Goal: Task Accomplishment & Management: Complete application form

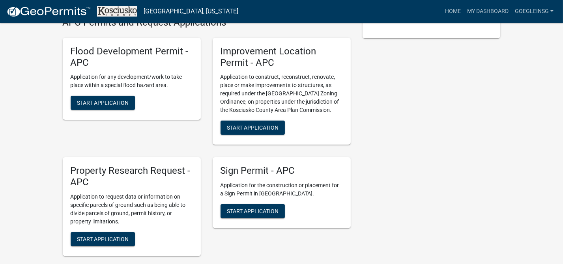
scroll to position [207, 0]
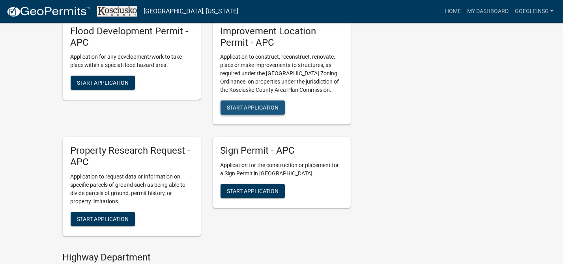
click at [241, 110] on span "Start Application" at bounding box center [253, 108] width 52 height 6
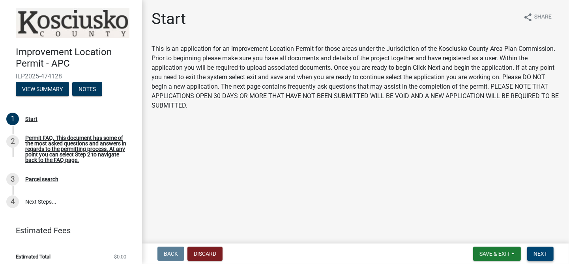
click at [546, 254] on span "Next" at bounding box center [540, 254] width 14 height 6
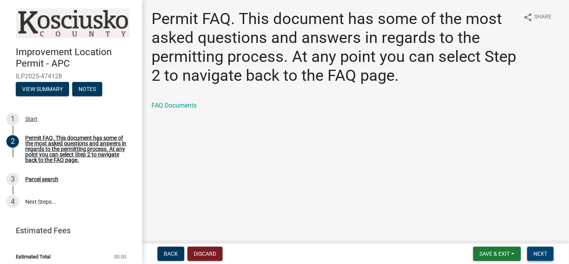
click at [543, 252] on span "Next" at bounding box center [540, 254] width 14 height 6
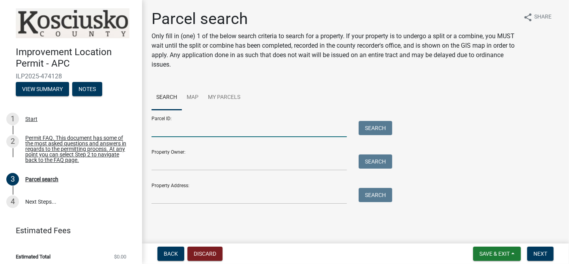
click at [165, 129] on input "Parcel ID:" at bounding box center [248, 129] width 195 height 16
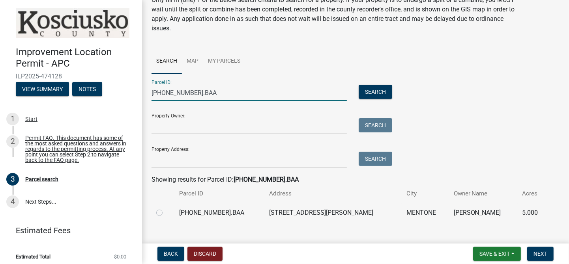
scroll to position [49, 0]
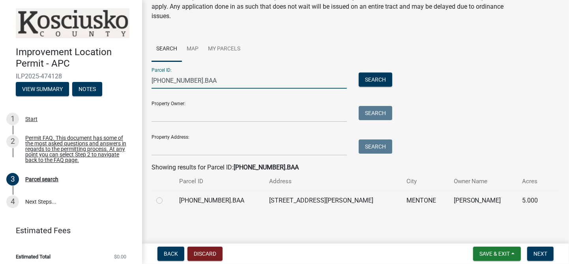
type input "[PHONE_NUMBER].BAA"
click at [166, 196] on label at bounding box center [166, 196] width 0 height 0
click at [166, 199] on input "radio" at bounding box center [168, 198] width 5 height 5
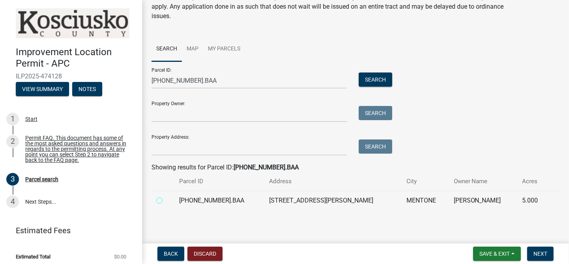
radio input "true"
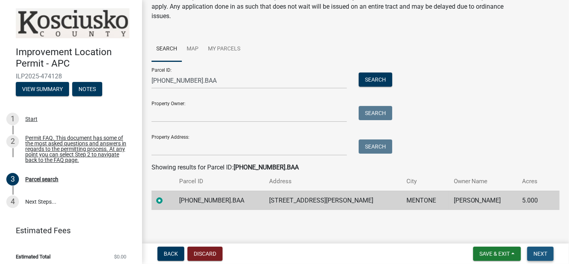
click at [543, 253] on span "Next" at bounding box center [540, 254] width 14 height 6
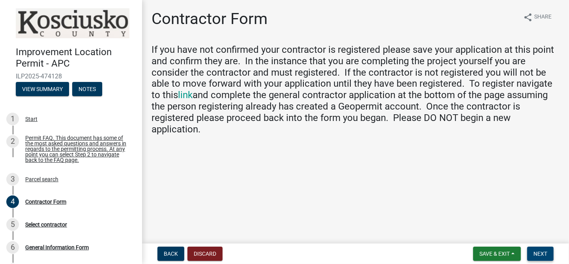
click at [544, 252] on span "Next" at bounding box center [540, 254] width 14 height 6
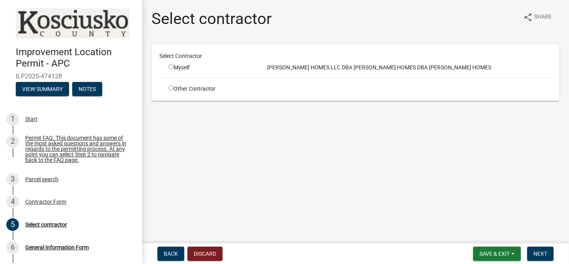
click at [170, 67] on input "radio" at bounding box center [170, 66] width 5 height 5
radio input "true"
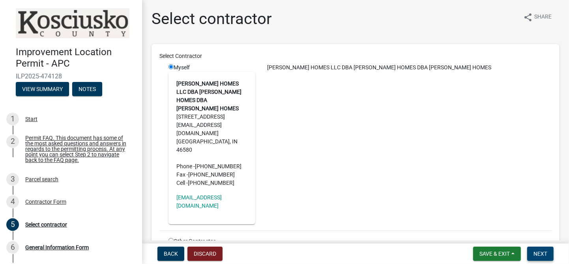
click at [545, 252] on span "Next" at bounding box center [540, 254] width 14 height 6
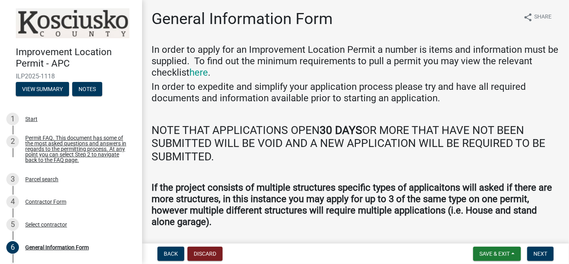
scroll to position [24, 0]
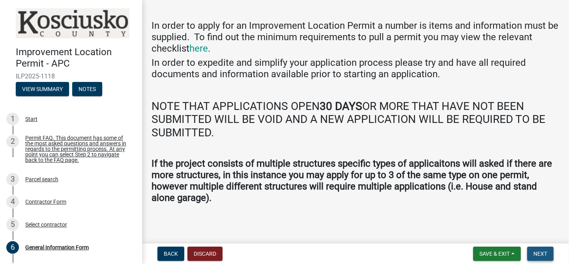
click at [539, 252] on span "Next" at bounding box center [540, 254] width 14 height 6
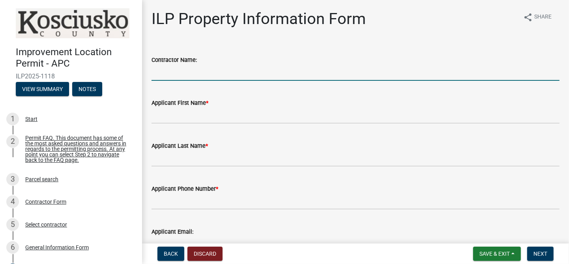
click at [160, 73] on input "Contractor Name:" at bounding box center [355, 73] width 408 height 16
type input "[PERSON_NAME] Homes LLC dba [PERSON_NAME] Homes"
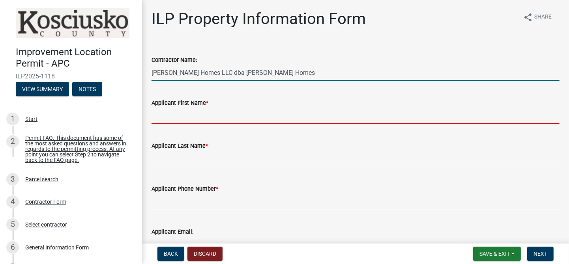
type input "[PERSON_NAME]"
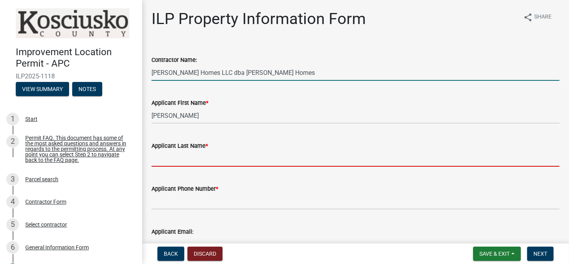
type input "Green"
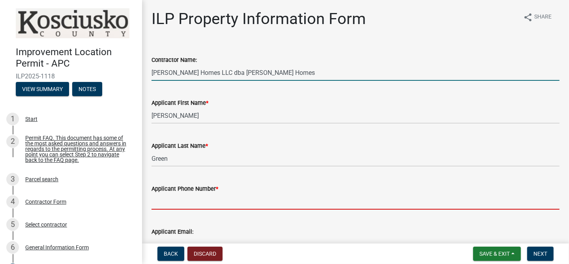
type input "[PHONE_NUMBER]"
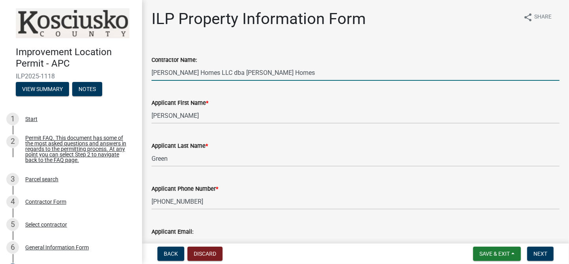
type input "[EMAIL_ADDRESS][DOMAIN_NAME]"
type input "[PERSON_NAME] & [PERSON_NAME]"
select select "8c57e534-4bb7-4f1e-ba6a-a976fd74bead"
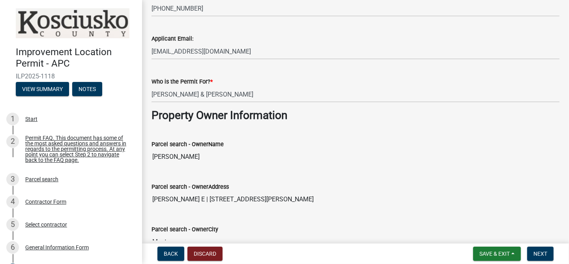
scroll to position [207, 0]
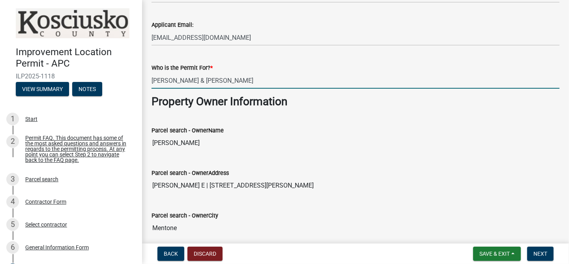
click at [224, 81] on input "[PERSON_NAME] & [PERSON_NAME]" at bounding box center [355, 81] width 408 height 16
type input "M"
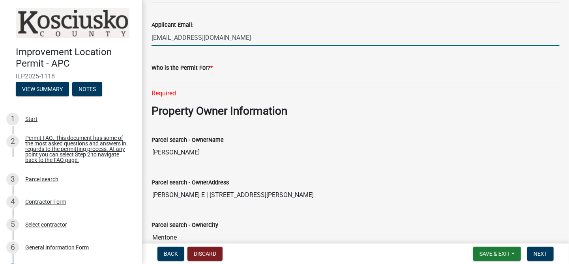
click at [262, 40] on input "[EMAIL_ADDRESS][DOMAIN_NAME]" at bounding box center [355, 38] width 408 height 16
type input "[EMAIL_ADDRESS][DOMAIN_NAME]"
click at [275, 33] on input "[EMAIL_ADDRESS][DOMAIN_NAME]" at bounding box center [355, 38] width 408 height 16
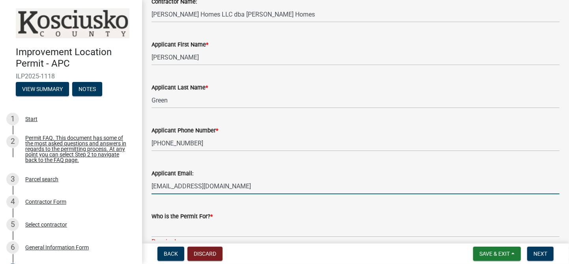
scroll to position [69, 0]
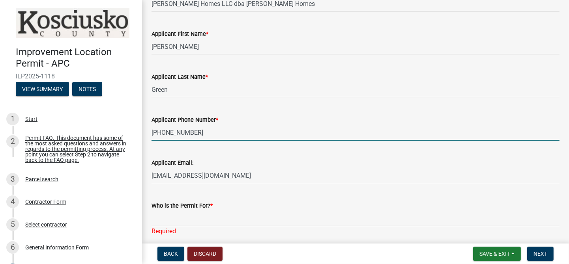
click at [194, 134] on input "[PHONE_NUMBER]" at bounding box center [355, 133] width 408 height 16
type input "[PHONE_NUMBER]"
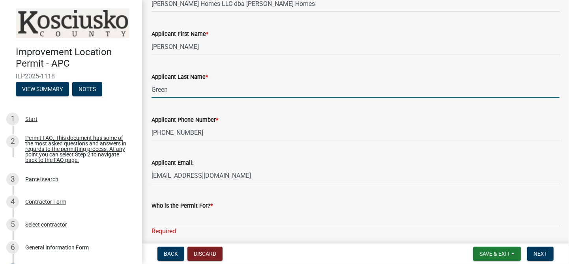
click at [169, 90] on input "Green" at bounding box center [355, 90] width 408 height 16
type input "Green"
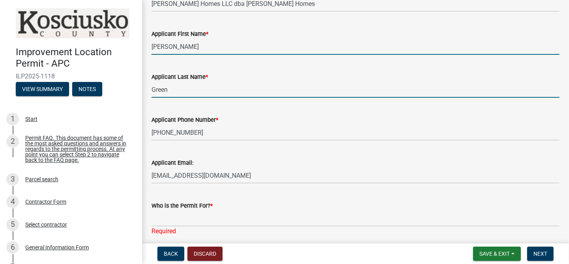
click at [171, 45] on input "[PERSON_NAME]" at bounding box center [355, 47] width 408 height 16
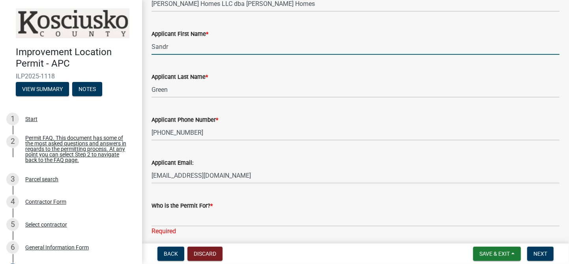
type input "[PERSON_NAME]"
click at [203, 49] on input "[PERSON_NAME]" at bounding box center [355, 47] width 408 height 16
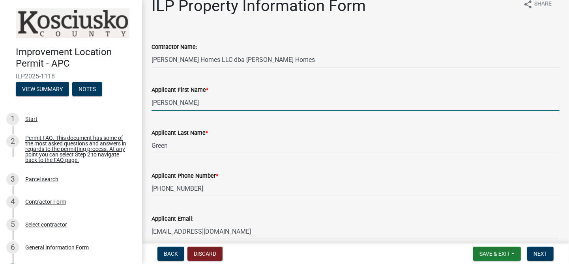
scroll to position [0, 0]
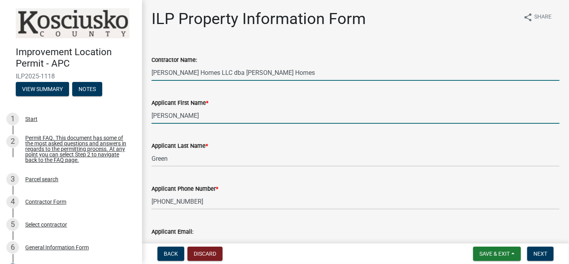
click at [295, 72] on input "[PERSON_NAME] Homes LLC dba [PERSON_NAME] Homes" at bounding box center [355, 73] width 408 height 16
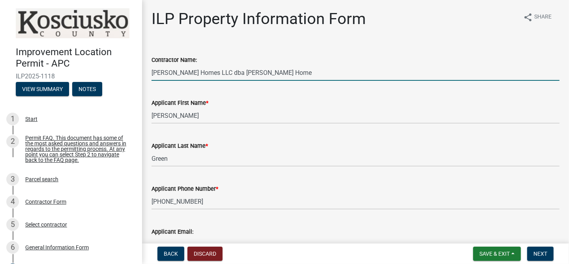
type input "[PERSON_NAME] Homes LLC dba [PERSON_NAME] Homes"
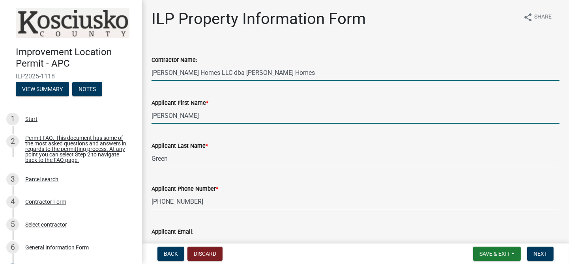
click at [279, 111] on input "[PERSON_NAME]" at bounding box center [355, 116] width 408 height 16
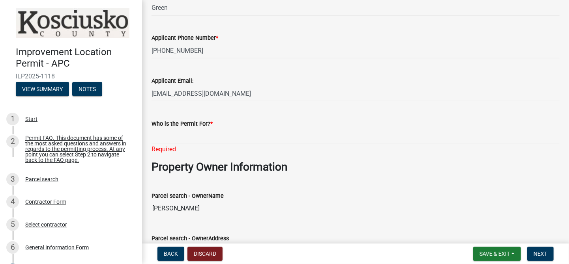
scroll to position [138, 0]
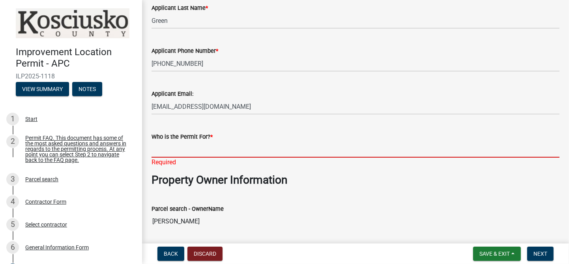
click at [153, 146] on input "Who is the Permit For? *" at bounding box center [355, 150] width 408 height 16
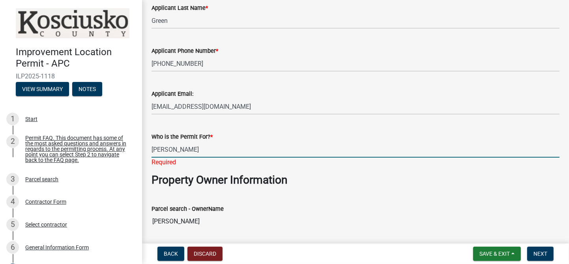
type input "[PERSON_NAME]"
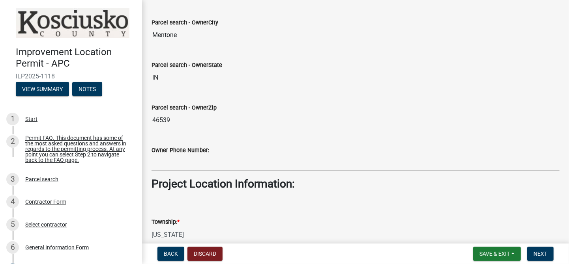
scroll to position [414, 0]
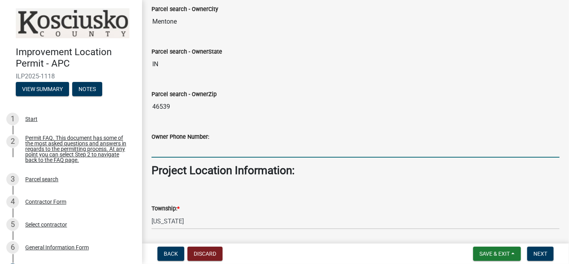
click at [167, 149] on input "Owner Phone Number:" at bounding box center [355, 150] width 408 height 16
type input "[PHONE_NUMBER]"
click at [212, 222] on select "Select Item... [PERSON_NAME] - Elkhart Co Clay Etna [GEOGRAPHIC_DATA][PERSON_NA…" at bounding box center [355, 221] width 408 height 16
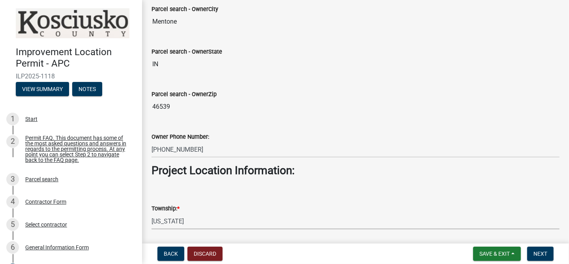
click at [189, 215] on select "Select Item... [PERSON_NAME] - Elkhart Co Clay Etna [GEOGRAPHIC_DATA][PERSON_NA…" at bounding box center [355, 221] width 408 height 16
drag, startPoint x: 188, startPoint y: 218, endPoint x: 154, endPoint y: 222, distance: 34.2
click at [154, 222] on select "Select Item... [PERSON_NAME] - Elkhart Co Clay Etna [GEOGRAPHIC_DATA][PERSON_NA…" at bounding box center [355, 221] width 408 height 16
click at [165, 224] on select "Select Item... [PERSON_NAME] - Elkhart Co Clay Etna [GEOGRAPHIC_DATA][PERSON_NA…" at bounding box center [355, 221] width 408 height 16
click at [173, 221] on select "Select Item... [PERSON_NAME] - Elkhart Co Clay Etna [GEOGRAPHIC_DATA][PERSON_NA…" at bounding box center [355, 221] width 408 height 16
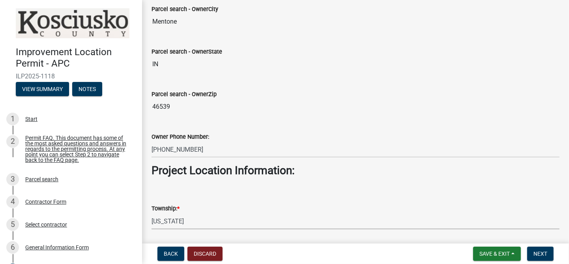
click at [174, 221] on select "Select Item... [PERSON_NAME] - Elkhart Co Clay Etna [GEOGRAPHIC_DATA][PERSON_NA…" at bounding box center [355, 221] width 408 height 16
click at [187, 219] on select "Select Item... [PERSON_NAME] - Elkhart Co Clay Etna [GEOGRAPHIC_DATA][PERSON_NA…" at bounding box center [355, 221] width 408 height 16
click at [151, 213] on select "Select Item... [PERSON_NAME] - Elkhart Co Clay Etna [GEOGRAPHIC_DATA][PERSON_NA…" at bounding box center [355, 221] width 408 height 16
select select "64828b0b-a73a-4b16-bea5-02223c020af0"
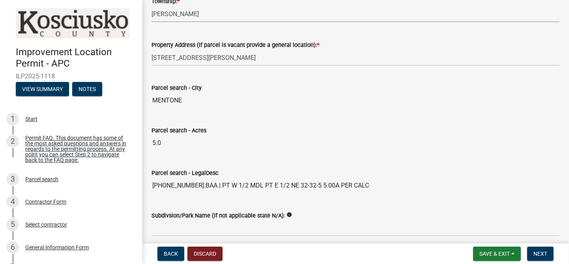
scroll to position [696, 0]
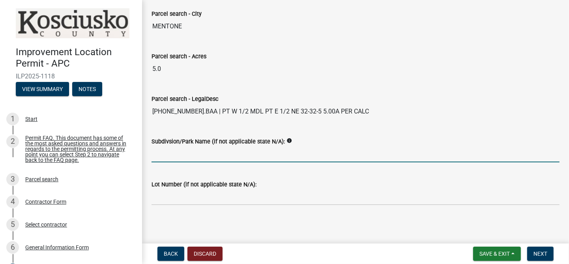
click at [168, 157] on input "Subdivsion/Park Name (if not applicable state N/A):" at bounding box center [355, 154] width 408 height 16
type input "N/A"
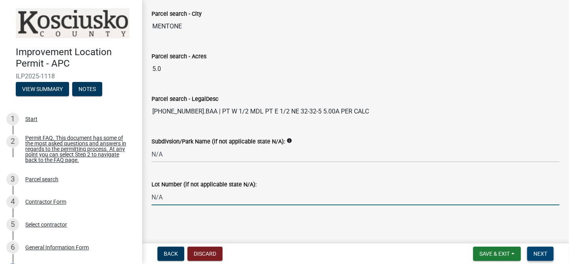
type input "N/A"
click at [539, 252] on span "Next" at bounding box center [540, 254] width 14 height 6
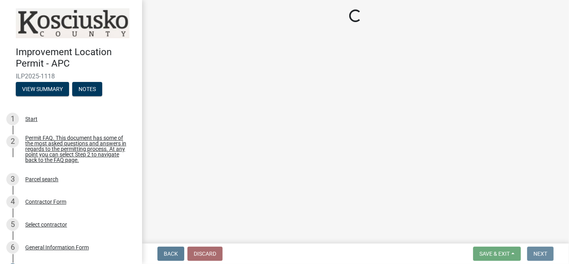
scroll to position [0, 0]
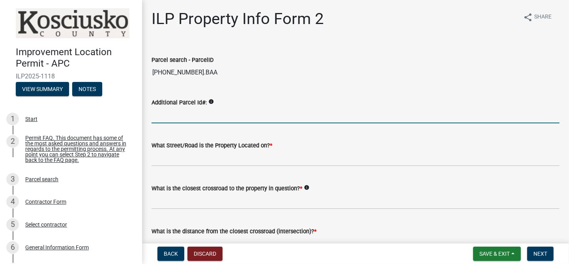
click at [159, 114] on input "Additional Parcel Id#:" at bounding box center [355, 115] width 408 height 16
type input "[PHONE_NUMBER]"
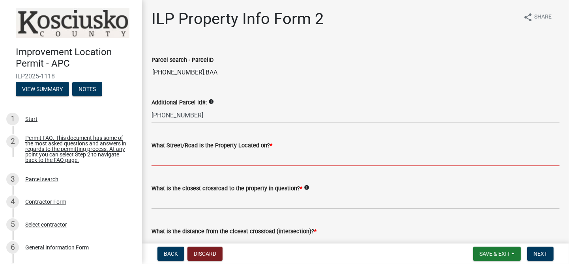
click at [162, 159] on input "What Street/Road is the Property Located on? *" at bounding box center [355, 158] width 408 height 16
click at [157, 161] on input "What Street/Road is the Property Located on? *" at bounding box center [355, 158] width 408 height 16
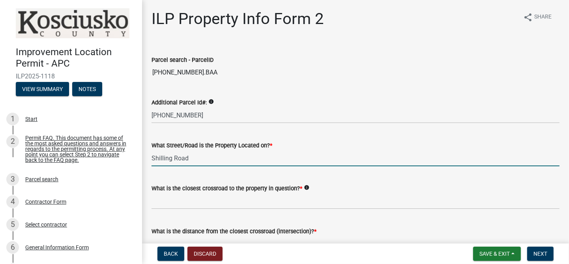
type input "Shilling Road"
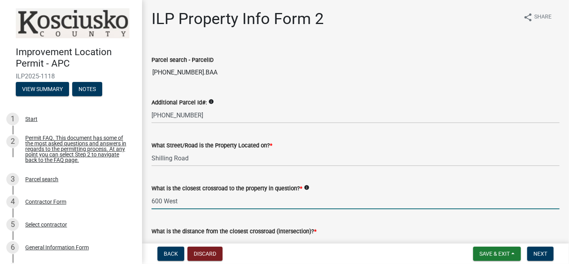
type input "600 West"
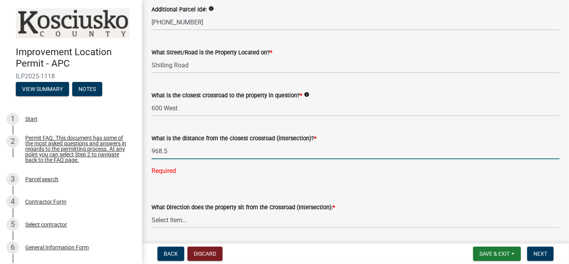
scroll to position [150, 0]
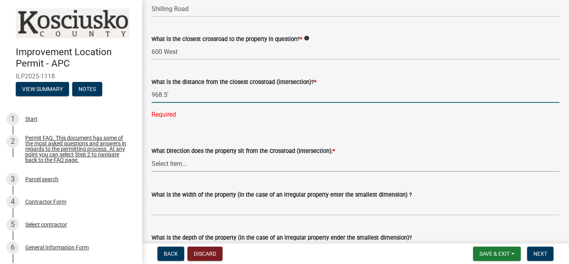
type input "968.5"
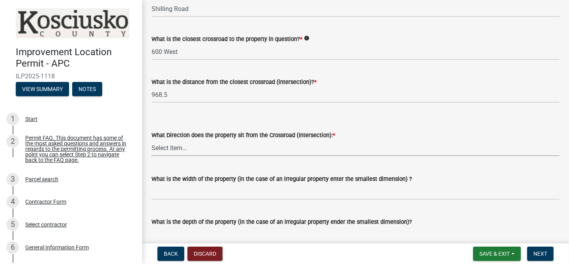
click at [179, 146] on select "Select Item... N NE NW S SE SW E W" at bounding box center [355, 148] width 408 height 16
click at [151, 140] on select "Select Item... N NE NW S SE SW E W" at bounding box center [355, 148] width 408 height 16
click at [158, 146] on select "Select Item... N NE NW S SE SW E W" at bounding box center [355, 148] width 408 height 16
click at [151, 140] on select "Select Item... N NE NW S SE SW E W" at bounding box center [355, 148] width 408 height 16
select select "6e91c93c-81b9-4f5f-83ef-fc19143fff9c"
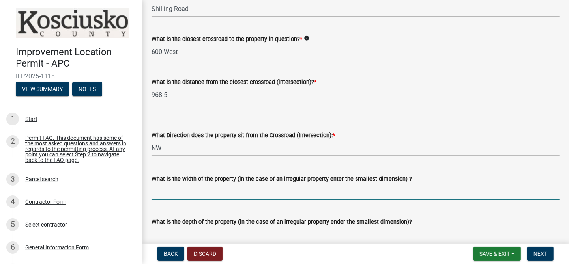
click at [162, 195] on input "What is the width of the property (in the case of an irregular property enter t…" at bounding box center [355, 192] width 408 height 16
type input "475'"
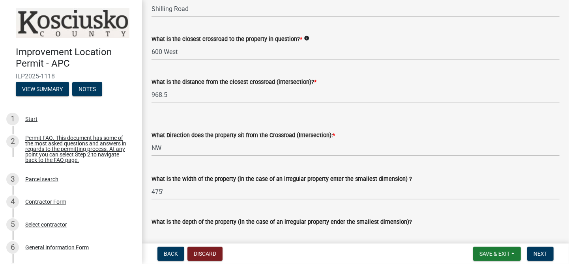
click at [159, 237] on input "What is the depth of the property (in the case of an irregular property ender t…" at bounding box center [355, 235] width 408 height 16
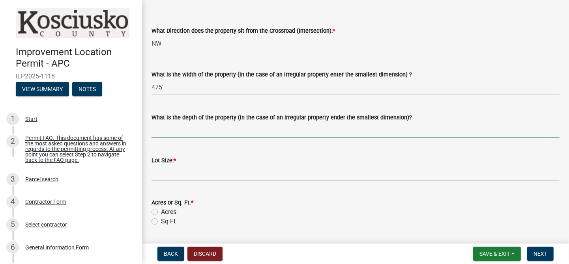
scroll to position [288, 0]
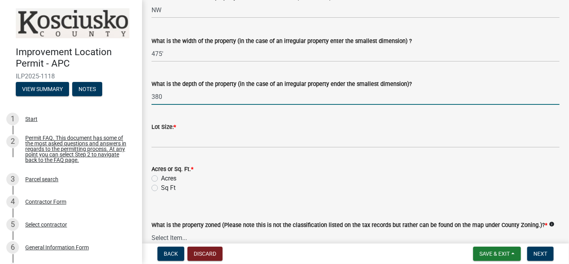
type input "380"
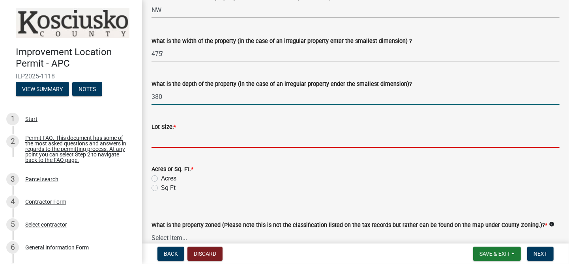
click at [165, 141] on input "text" at bounding box center [355, 140] width 408 height 16
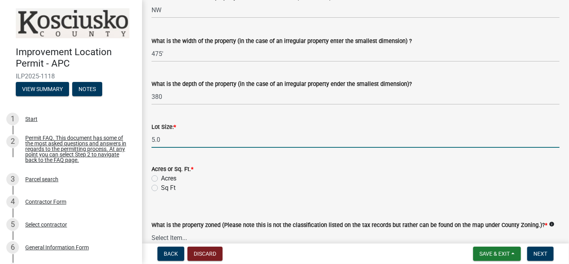
type input "5"
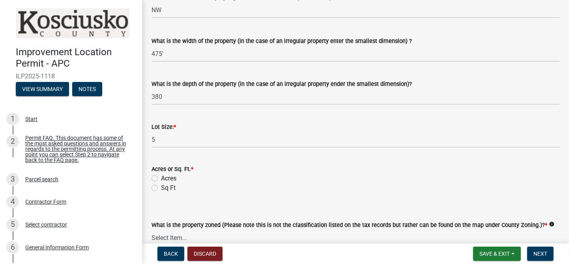
click at [161, 179] on label "Acres" at bounding box center [168, 178] width 15 height 9
click at [161, 179] on input "Acres" at bounding box center [163, 176] width 5 height 5
radio input "true"
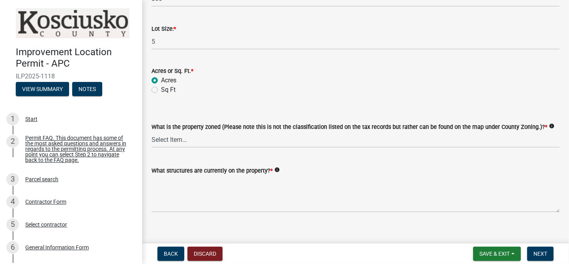
scroll to position [394, 0]
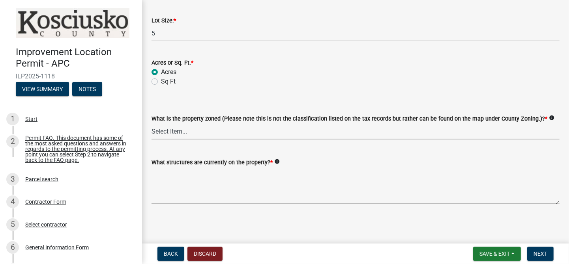
click at [185, 131] on select "Select Item... Agricultural Agricultural 2 Commercial Environmental Industrial …" at bounding box center [355, 131] width 408 height 16
click at [151, 123] on select "Select Item... Agricultural Agricultural 2 Commercial Environmental Industrial …" at bounding box center [355, 131] width 408 height 16
select select "1146270b-2111-4e23-bf7f-74ce85cf7041"
click at [180, 132] on select "Select Item... Agricultural Agricultural 2 Commercial Environmental Industrial …" at bounding box center [355, 131] width 408 height 16
click at [151, 123] on select "Select Item... Agricultural Agricultural 2 Commercial Environmental Industrial …" at bounding box center [355, 131] width 408 height 16
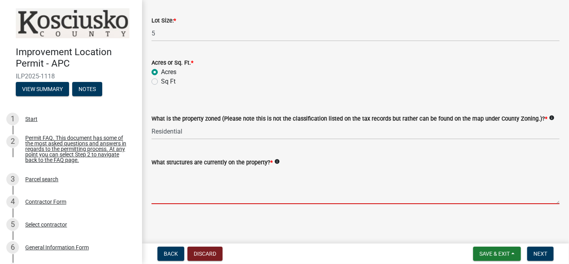
click at [165, 193] on textarea "What structures are currently on the property? *" at bounding box center [355, 185] width 408 height 37
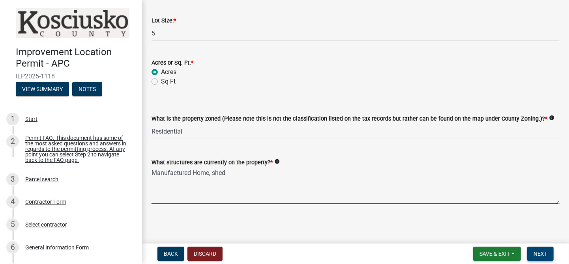
type textarea "Manufactured Home, shed"
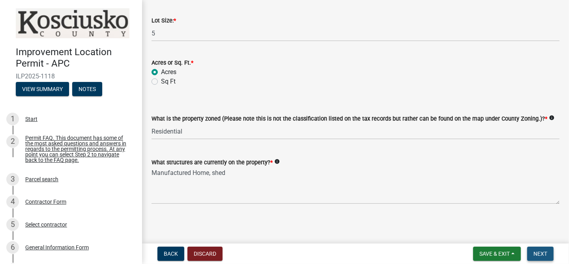
click at [540, 256] on span "Next" at bounding box center [540, 254] width 14 height 6
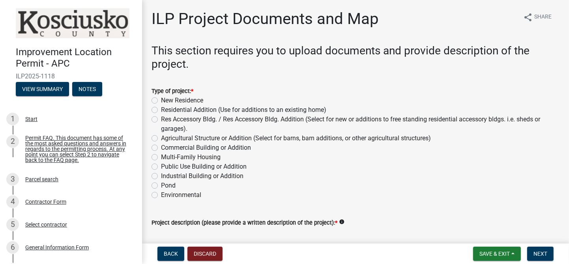
click at [161, 100] on label "New Residence" at bounding box center [182, 100] width 42 height 9
click at [161, 100] on input "New Residence" at bounding box center [163, 98] width 5 height 5
radio input "true"
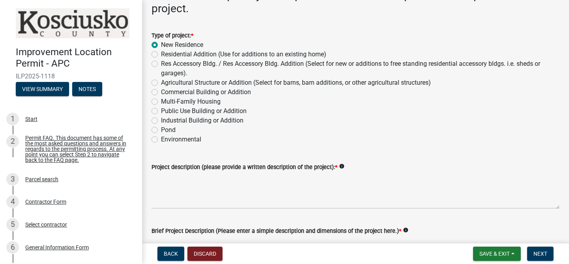
scroll to position [138, 0]
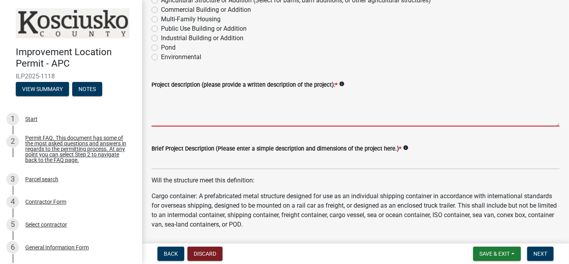
click at [155, 94] on textarea "Project description (please provide a written description of the project): *" at bounding box center [355, 108] width 408 height 37
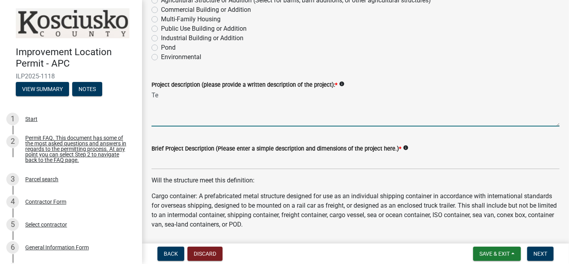
type textarea "T"
click at [327, 94] on textarea "Remove Manufacted home and replace with Modular Home on Crawlspace" at bounding box center [355, 108] width 408 height 37
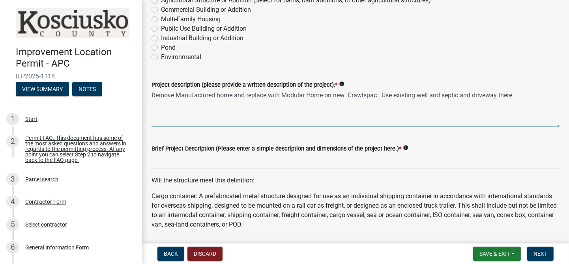
click at [214, 109] on textarea "Remove Manufactured home and replace with Modular Home on new Crawlspac. Use ex…" at bounding box center [355, 108] width 408 height 37
click at [518, 93] on textarea "Remove Manufactured home and replace with Modular Home on new Crawlspac. Use ex…" at bounding box center [355, 108] width 408 height 37
click at [526, 96] on textarea "Remove Manufactured home and replace with Modular Home on new Crawlspace. Use e…" at bounding box center [355, 108] width 408 height 37
type textarea "Remove Manufactured home and replace with Modular Home on new Crawlspace. Use e…"
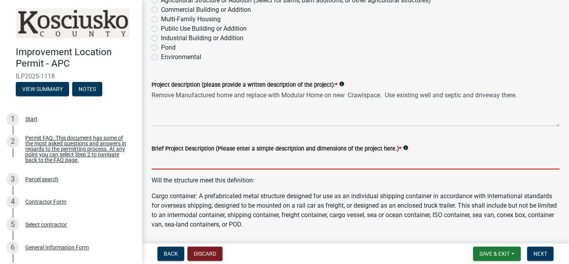
click at [181, 159] on input "Brief Project Description (Please enter a simple description and dimensions of …" at bounding box center [355, 161] width 408 height 16
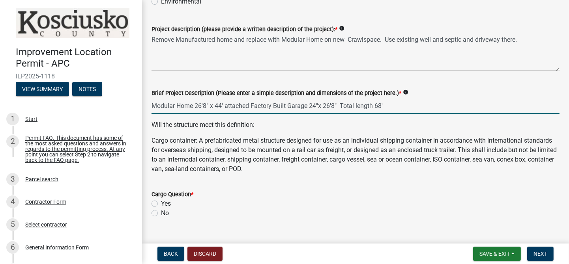
scroll to position [207, 0]
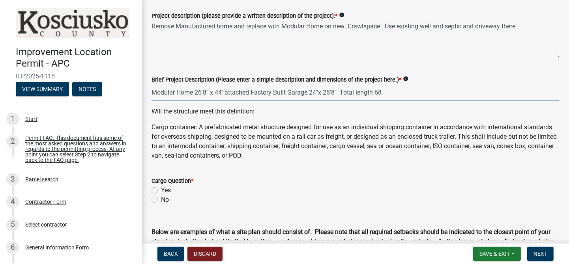
click at [157, 198] on div "Cargo Question * Yes No" at bounding box center [355, 190] width 408 height 28
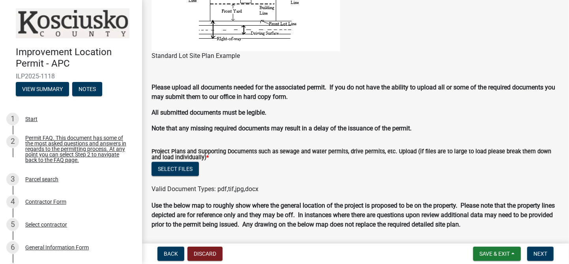
scroll to position [690, 0]
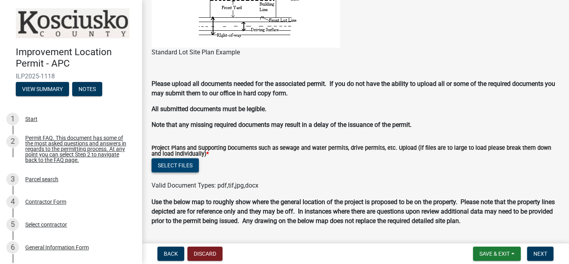
click at [180, 164] on button "Select files" at bounding box center [174, 166] width 47 height 14
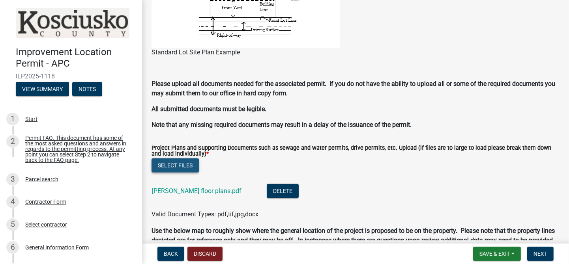
click at [177, 168] on button "Select files" at bounding box center [174, 166] width 47 height 14
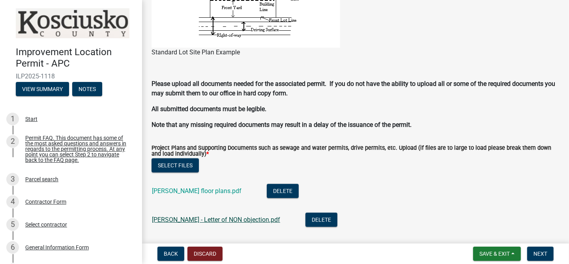
click at [231, 221] on link "[PERSON_NAME] - Letter of NON objection.pdf" at bounding box center [216, 219] width 128 height 7
click at [305, 221] on button "Delete" at bounding box center [321, 220] width 32 height 14
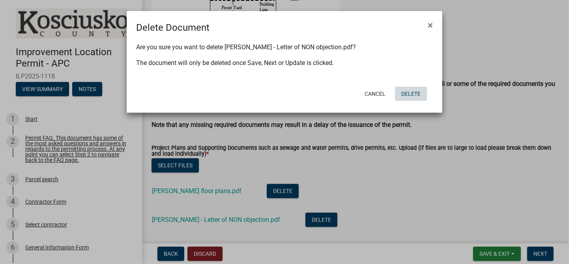
click at [408, 94] on button "Delete" at bounding box center [411, 94] width 32 height 14
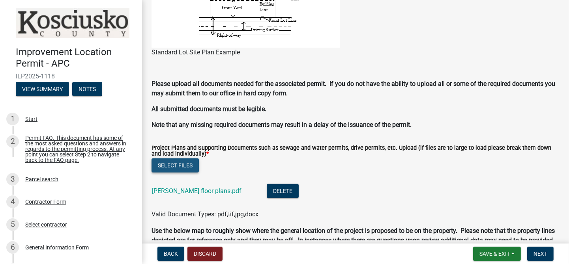
click at [168, 165] on button "Select files" at bounding box center [174, 166] width 47 height 14
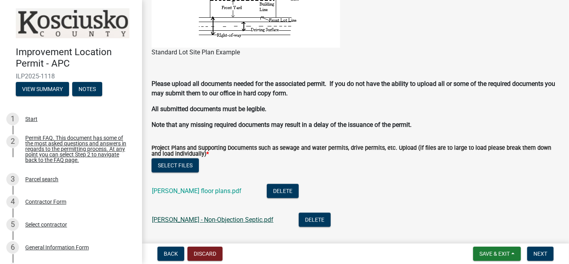
click at [213, 221] on link "[PERSON_NAME] - Non-Objection Septic.pdf" at bounding box center [213, 219] width 122 height 7
click at [176, 166] on button "Select files" at bounding box center [174, 166] width 47 height 14
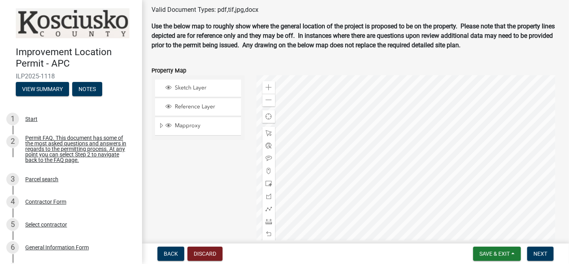
scroll to position [1022, 0]
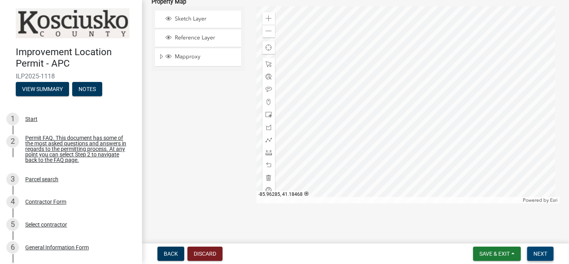
click at [539, 252] on span "Next" at bounding box center [540, 254] width 14 height 6
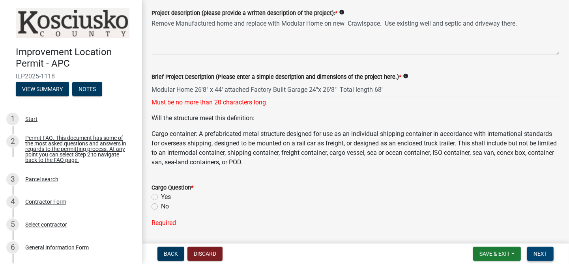
scroll to position [209, 0]
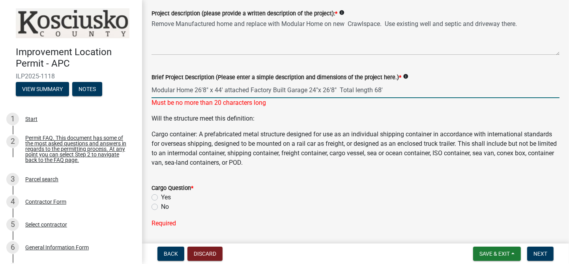
click at [389, 88] on input "Modular Home 26'8" x 44' attached Factory Built Garage 24"x 26'8" Total length …" at bounding box center [355, 90] width 408 height 16
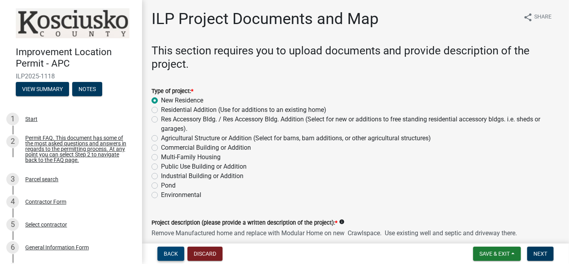
type input "Modular Home 26'8" x 44'"
click at [170, 252] on span "Back" at bounding box center [171, 254] width 14 height 6
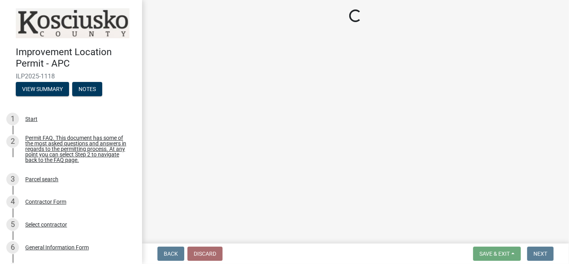
select select "6e91c93c-81b9-4f5f-83ef-fc19143fff9c"
select select "1146270b-2111-4e23-bf7f-74ce85cf7041"
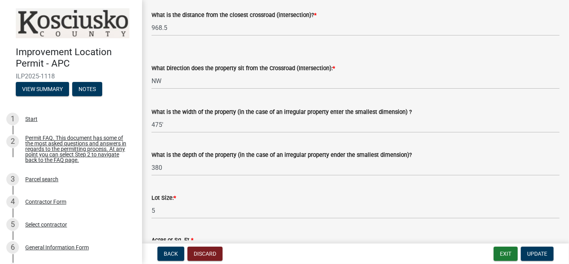
scroll to position [187, 0]
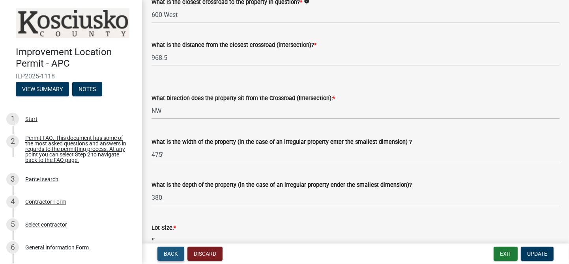
click at [176, 251] on span "Back" at bounding box center [171, 254] width 14 height 6
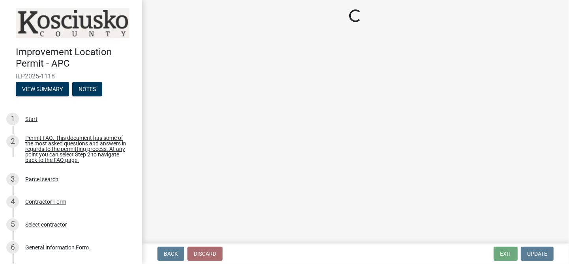
select select "64828b0b-a73a-4b16-bea5-02223c020af0"
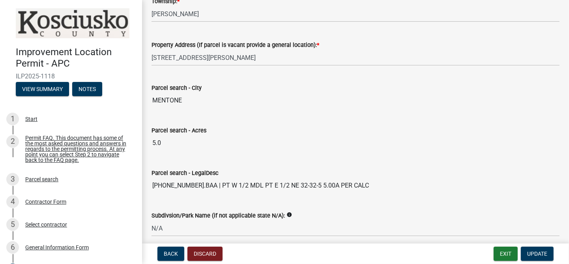
scroll to position [696, 0]
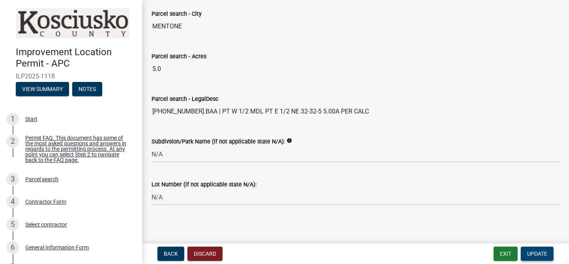
click at [531, 254] on span "Update" at bounding box center [537, 254] width 20 height 6
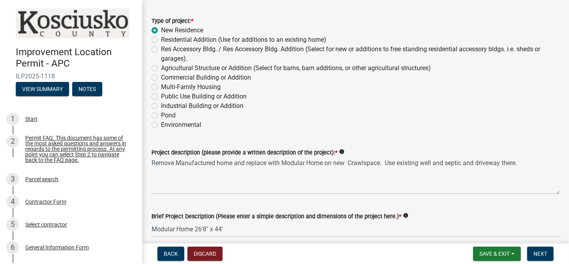
scroll to position [138, 0]
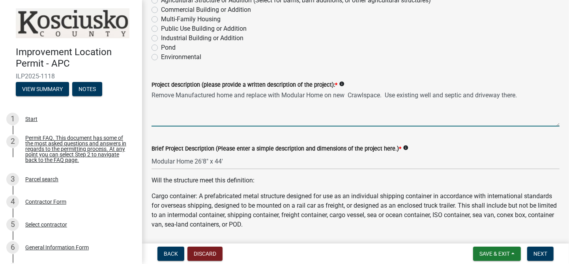
click at [381, 96] on textarea "Remove Manufactured home and replace with Modular Home on new Crawlspace. Use e…" at bounding box center [355, 108] width 408 height 37
click at [383, 95] on textarea "Remove Manufactured home and replace with Modular Home on new Crawlspace. Use e…" at bounding box center [355, 108] width 408 height 37
click at [356, 110] on textarea "Remove Manufactured home and replace with Modular Home on new Crawlspace. Home …" at bounding box center [355, 108] width 408 height 37
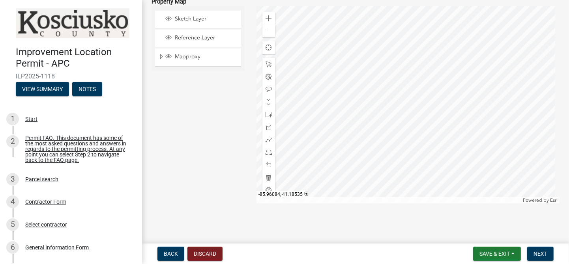
scroll to position [1012, 0]
type textarea "Remove Manufactured home and replace with Modular Home on new Crawlspace. Home …"
click at [545, 254] on span "Next" at bounding box center [540, 254] width 14 height 6
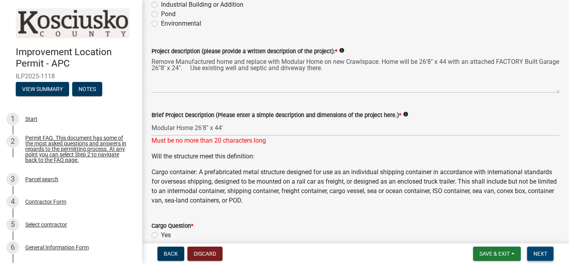
scroll to position [140, 0]
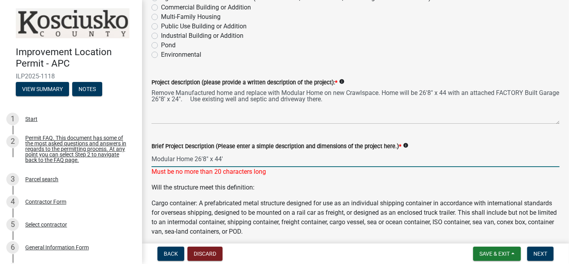
drag, startPoint x: 193, startPoint y: 158, endPoint x: 146, endPoint y: 161, distance: 46.7
click at [146, 161] on div "Brief Project Description (Please enter a simple description and dimensions of …" at bounding box center [356, 154] width 420 height 46
click at [205, 156] on input "26'8" x 44'" at bounding box center [355, 159] width 408 height 16
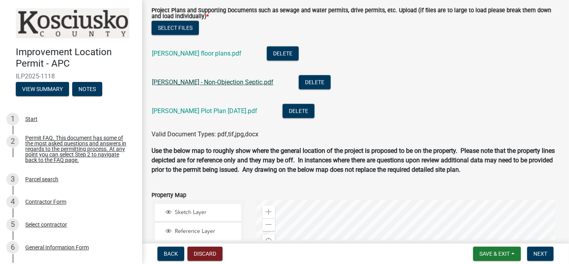
scroll to position [966, 0]
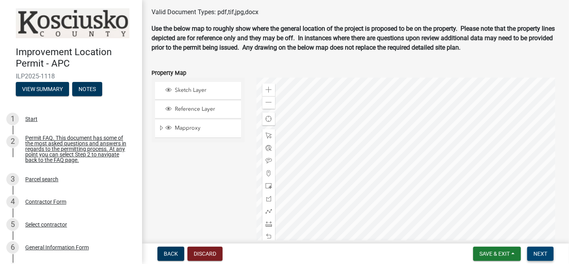
type input "26'8" x 44'"
click at [540, 252] on span "Next" at bounding box center [540, 254] width 14 height 6
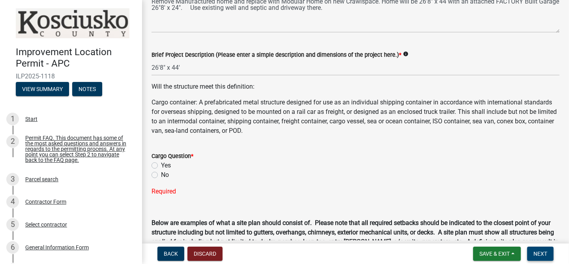
scroll to position [198, 0]
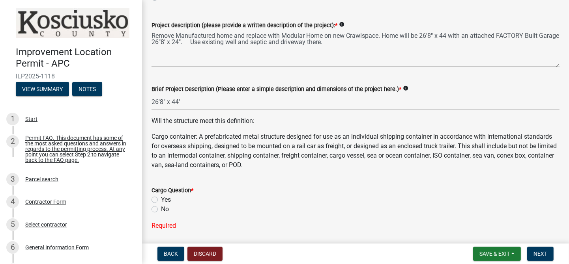
click at [161, 208] on label "No" at bounding box center [165, 209] width 8 height 9
click at [161, 208] on input "No" at bounding box center [163, 207] width 5 height 5
radio input "true"
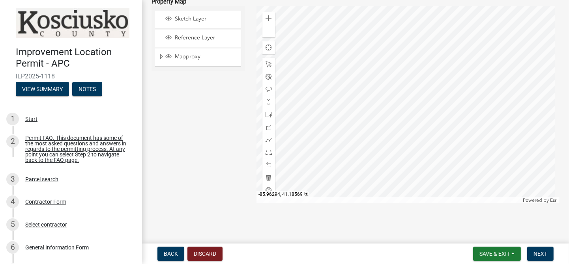
scroll to position [1012, 0]
click at [543, 254] on span "Next" at bounding box center [540, 254] width 14 height 6
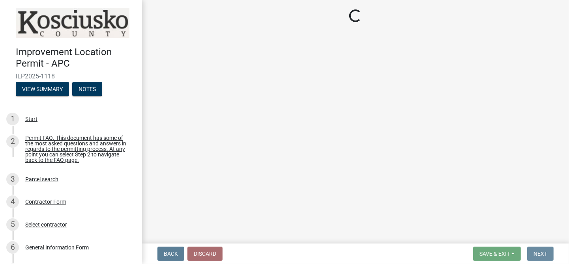
scroll to position [0, 0]
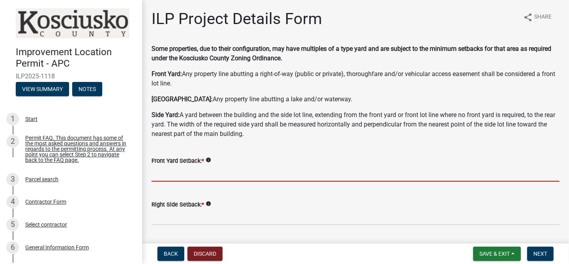
click at [155, 175] on input "text" at bounding box center [355, 174] width 408 height 16
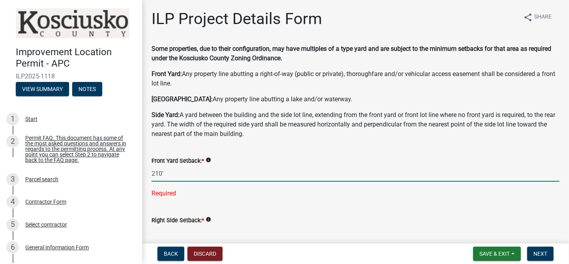
type input "210.0"
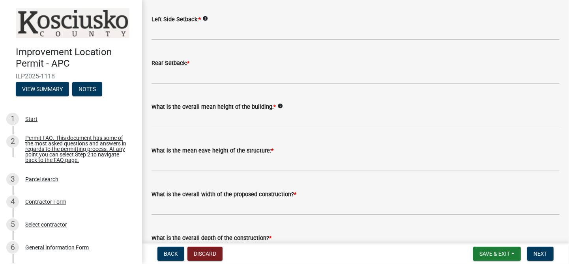
scroll to position [207, 0]
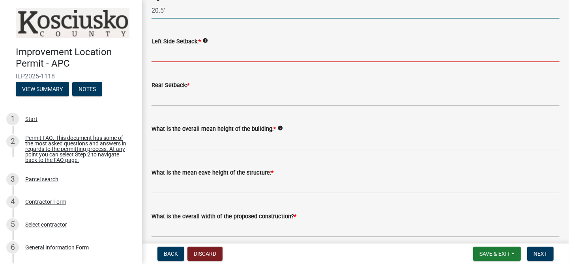
type input "20.5"
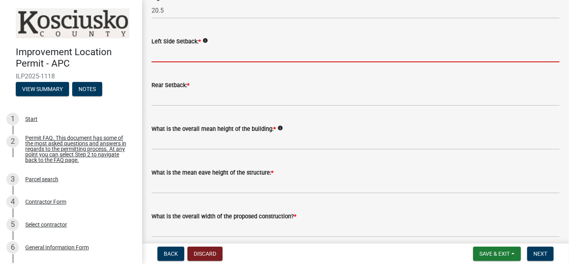
click at [165, 56] on input "text" at bounding box center [355, 54] width 408 height 16
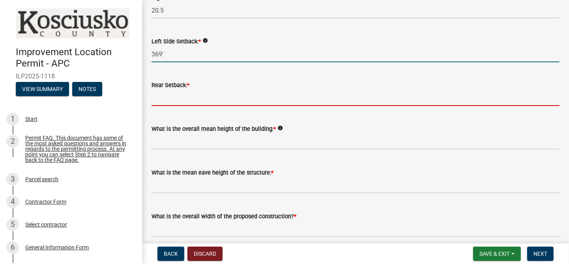
type input "369.0"
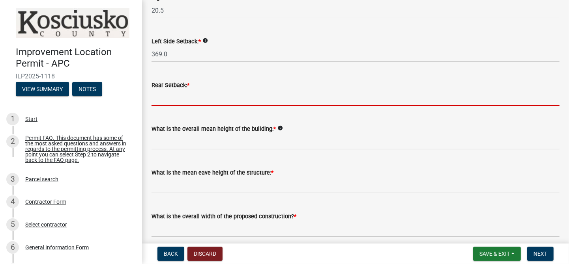
click at [158, 103] on input "text" at bounding box center [355, 98] width 408 height 16
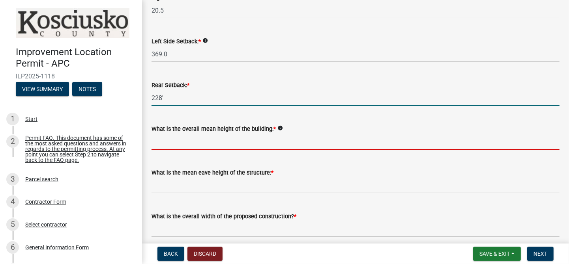
type input "228.0"
click at [160, 143] on input "text" at bounding box center [355, 142] width 408 height 16
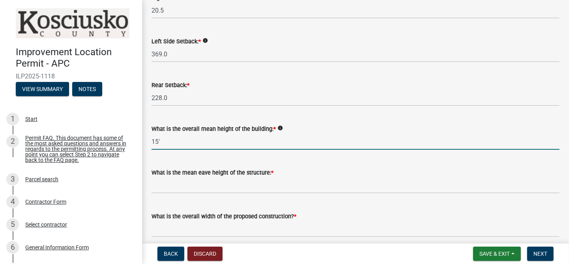
type input "15.0"
click at [151, 187] on div "What is the mean eave height of the structure: *" at bounding box center [356, 175] width 420 height 37
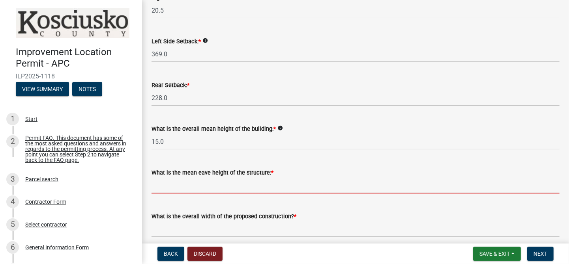
click at [159, 187] on input "text" at bounding box center [355, 186] width 408 height 16
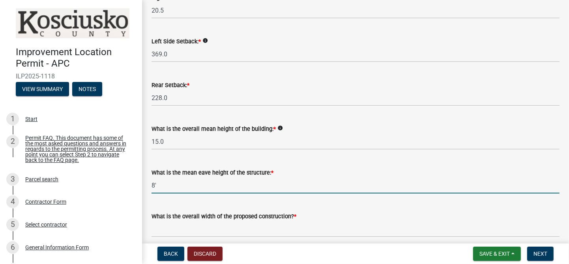
scroll to position [276, 0]
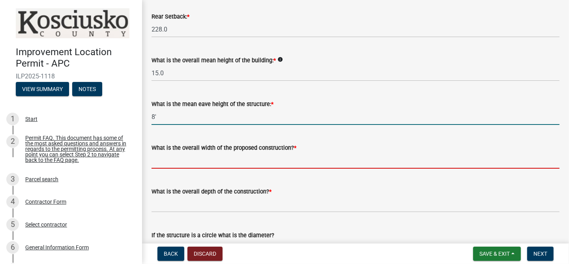
type input "8.0"
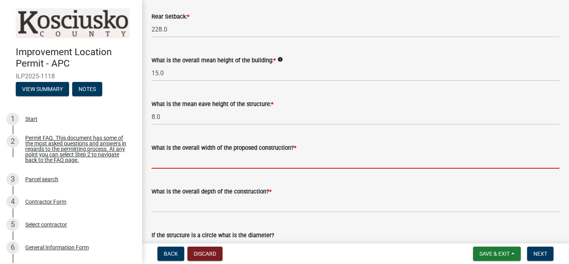
click at [155, 160] on input "text" at bounding box center [355, 161] width 408 height 16
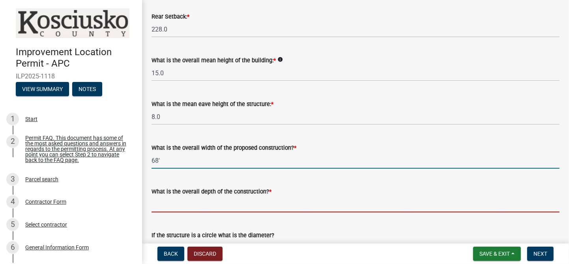
type input "68.00"
click at [157, 205] on input "text" at bounding box center [355, 204] width 408 height 16
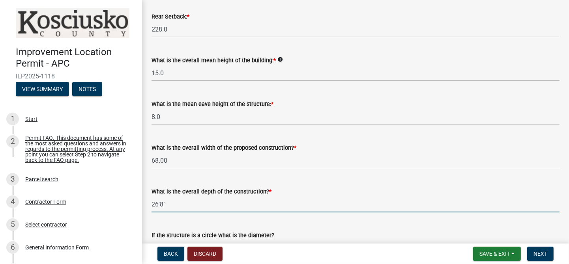
scroll to position [414, 0]
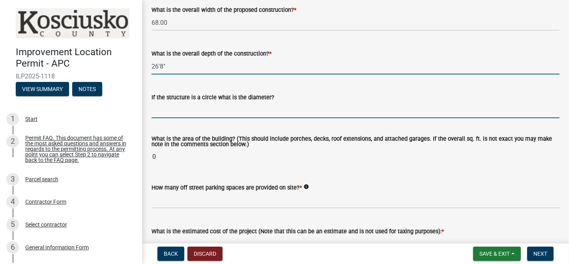
type input "268.00"
click at [156, 113] on input "text" at bounding box center [355, 110] width 408 height 16
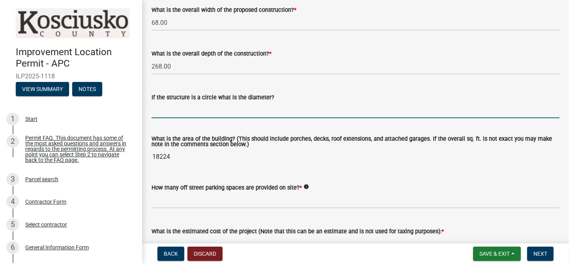
scroll to position [483, 0]
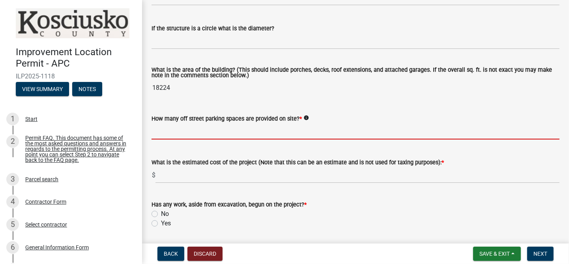
click at [154, 131] on input "text" at bounding box center [355, 131] width 408 height 16
type input "3"
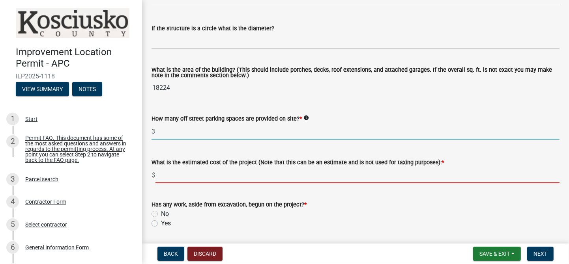
click at [165, 177] on input "text" at bounding box center [357, 175] width 404 height 16
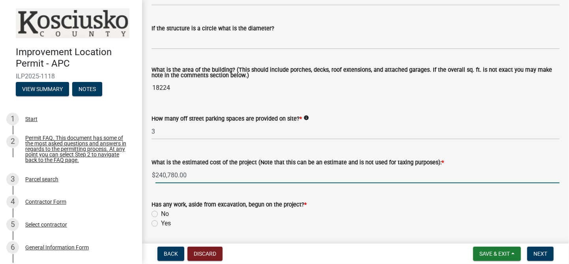
type input "240780"
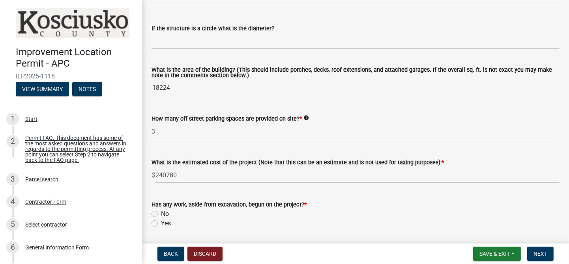
click at [161, 214] on label "No" at bounding box center [165, 213] width 8 height 9
click at [161, 214] on input "No" at bounding box center [163, 211] width 5 height 5
radio input "true"
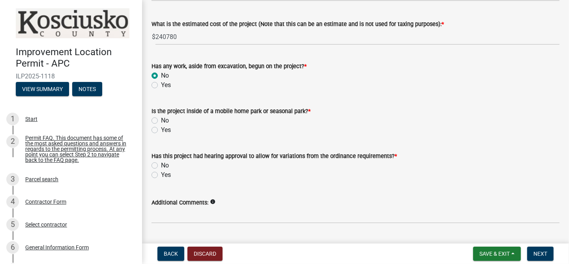
click at [161, 120] on label "No" at bounding box center [165, 120] width 8 height 9
click at [161, 120] on input "No" at bounding box center [163, 118] width 5 height 5
radio input "true"
click at [161, 165] on label "No" at bounding box center [165, 165] width 8 height 9
click at [161, 165] on input "No" at bounding box center [163, 163] width 5 height 5
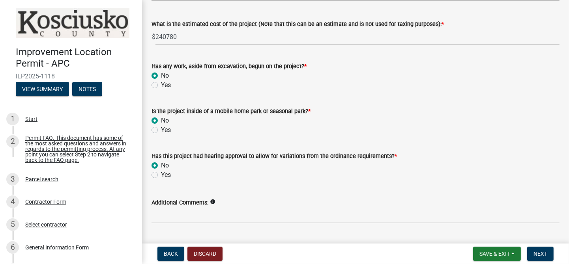
radio input "true"
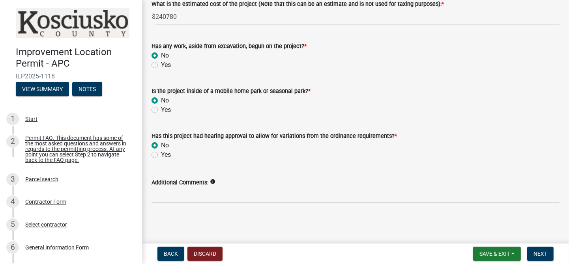
scroll to position [641, 0]
click at [174, 255] on span "Back" at bounding box center [171, 254] width 14 height 6
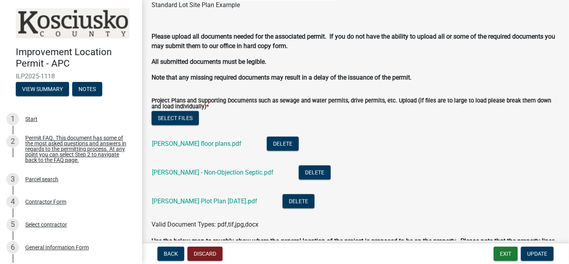
scroll to position [759, 0]
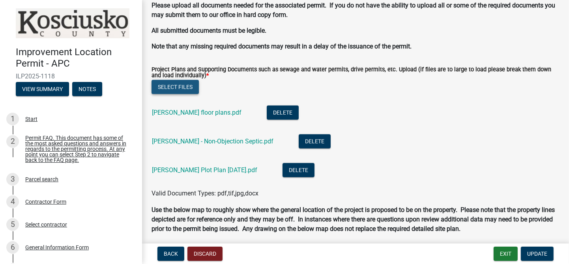
click at [178, 88] on button "Select files" at bounding box center [174, 87] width 47 height 14
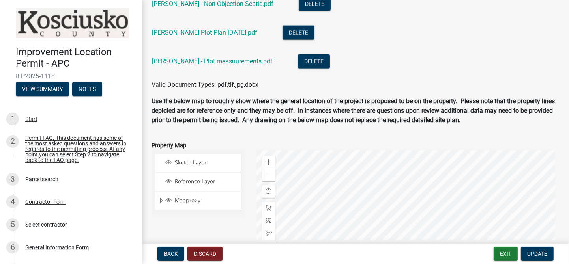
scroll to position [1041, 0]
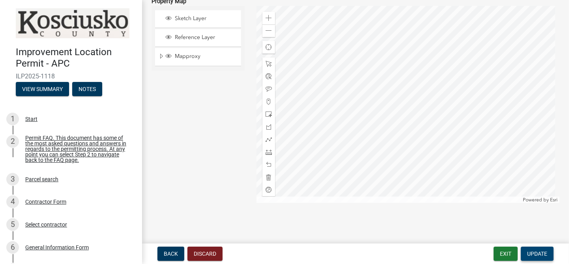
click at [540, 252] on span "Update" at bounding box center [537, 254] width 20 height 6
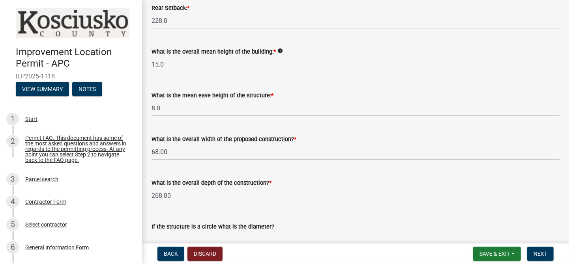
scroll to position [296, 0]
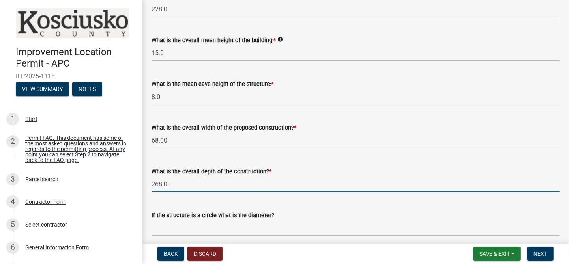
drag, startPoint x: 178, startPoint y: 184, endPoint x: 148, endPoint y: 187, distance: 30.1
click at [148, 187] on div "What is the overall depth of the construction? * 268.00" at bounding box center [356, 174] width 420 height 37
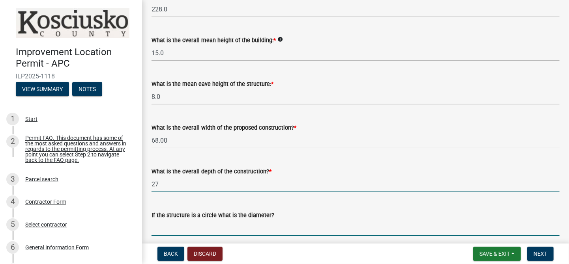
type input "27.00"
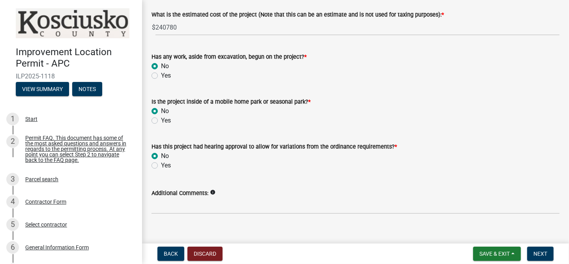
scroll to position [641, 0]
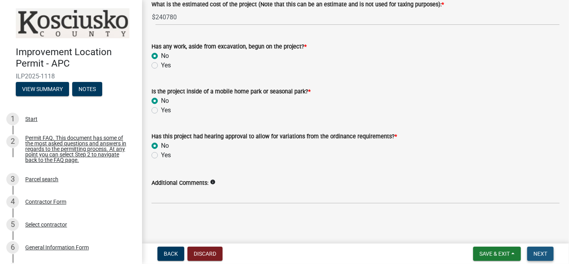
click at [536, 251] on span "Next" at bounding box center [540, 254] width 14 height 6
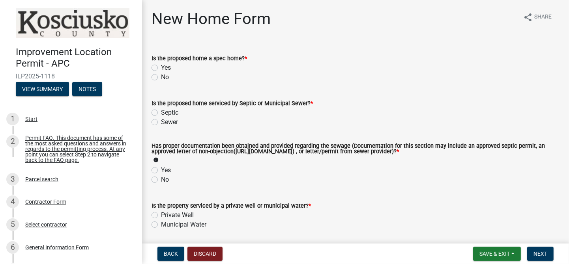
click at [161, 77] on label "No" at bounding box center [165, 77] width 8 height 9
click at [161, 77] on input "No" at bounding box center [163, 75] width 5 height 5
radio input "true"
click at [161, 112] on label "Septic" at bounding box center [169, 112] width 17 height 9
click at [161, 112] on input "Septic" at bounding box center [163, 110] width 5 height 5
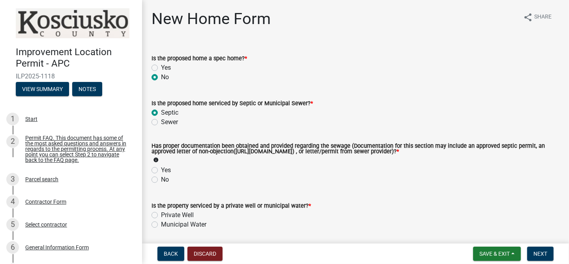
radio input "true"
click at [161, 171] on label "Yes" at bounding box center [166, 170] width 10 height 9
click at [161, 171] on input "Yes" at bounding box center [163, 168] width 5 height 5
radio input "true"
click at [161, 215] on label "Private Well" at bounding box center [177, 215] width 33 height 9
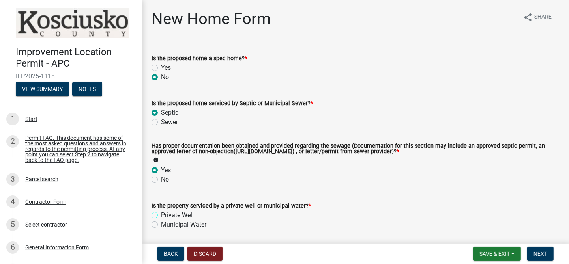
click at [161, 215] on input "Private Well" at bounding box center [163, 213] width 5 height 5
radio input "true"
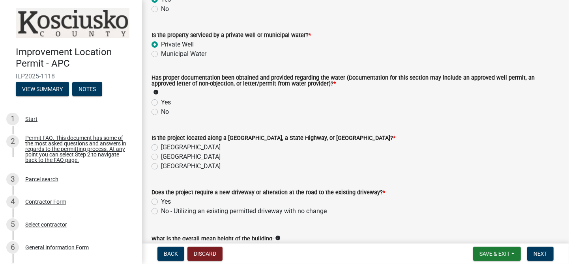
scroll to position [207, 0]
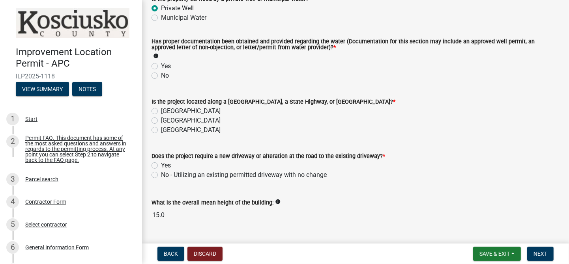
click at [161, 112] on label "[GEOGRAPHIC_DATA]" at bounding box center [191, 111] width 60 height 9
click at [161, 112] on input "[GEOGRAPHIC_DATA]" at bounding box center [163, 109] width 5 height 5
radio input "true"
click at [161, 175] on label "No - Utilizing an existing permitted driveway with no change" at bounding box center [244, 174] width 166 height 9
click at [161, 175] on input "No - Utilizing an existing permitted driveway with no change" at bounding box center [163, 172] width 5 height 5
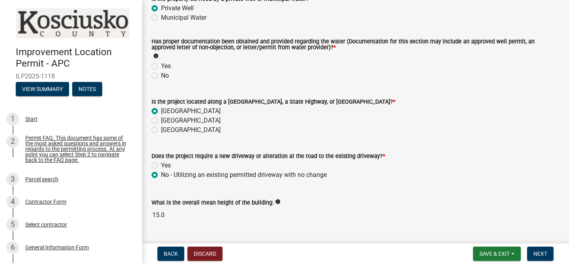
radio input "true"
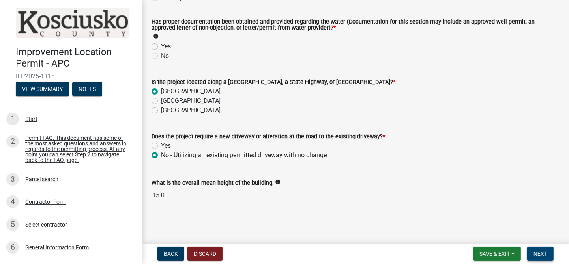
click at [543, 253] on span "Next" at bounding box center [540, 254] width 14 height 6
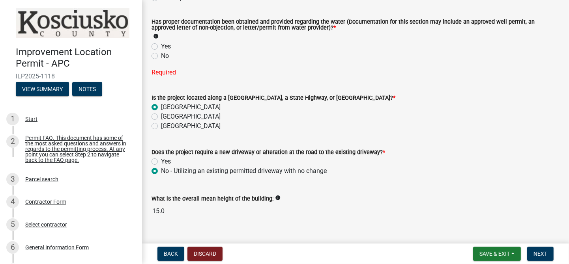
click at [161, 47] on label "Yes" at bounding box center [166, 46] width 10 height 9
click at [161, 47] on input "Yes" at bounding box center [163, 44] width 5 height 5
radio input "true"
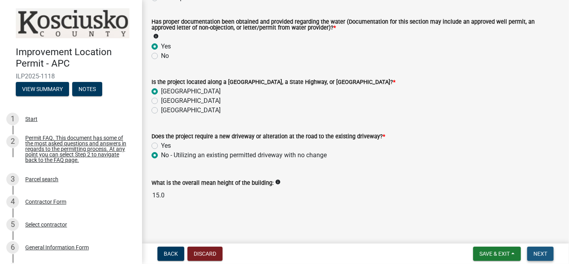
click at [538, 254] on span "Next" at bounding box center [540, 254] width 14 height 6
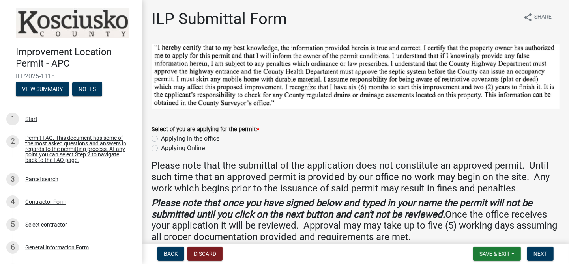
click at [161, 148] on label "Applying Online" at bounding box center [183, 148] width 44 height 9
click at [161, 148] on input "Applying Online" at bounding box center [163, 146] width 5 height 5
radio input "true"
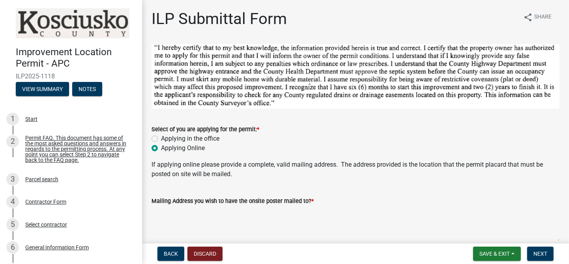
scroll to position [69, 0]
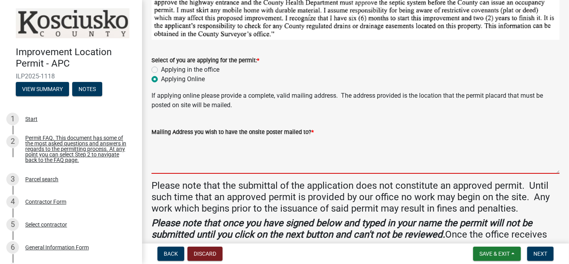
click at [157, 144] on textarea "Mailing Address you wish to have the onsite poster mailed to? *" at bounding box center [355, 155] width 408 height 37
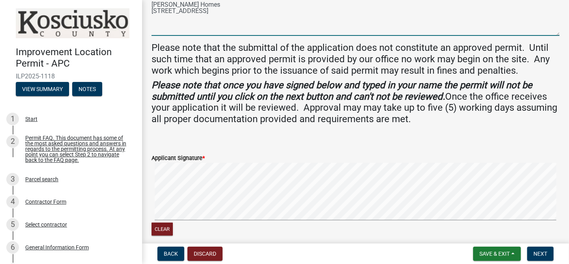
scroll to position [276, 0]
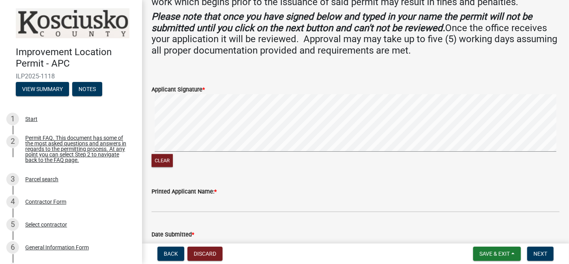
type textarea "[PERSON_NAME] Homes [STREET_ADDRESS]"
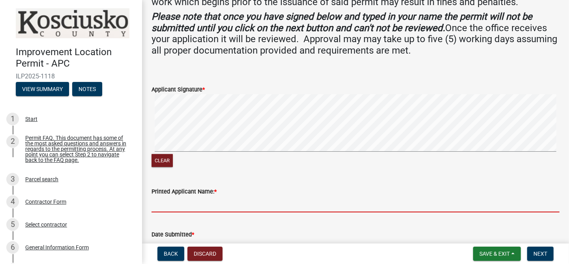
click at [159, 204] on input "Printed Applicant Name: *" at bounding box center [355, 204] width 408 height 16
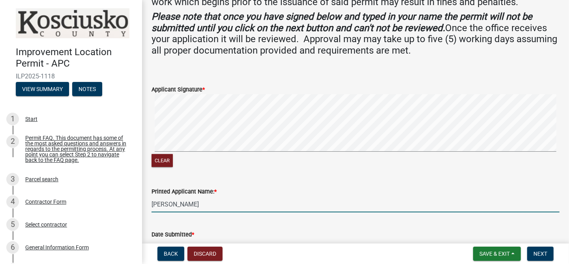
type input "[PERSON_NAME]"
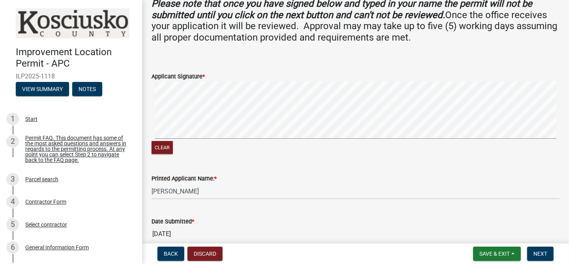
scroll to position [326, 0]
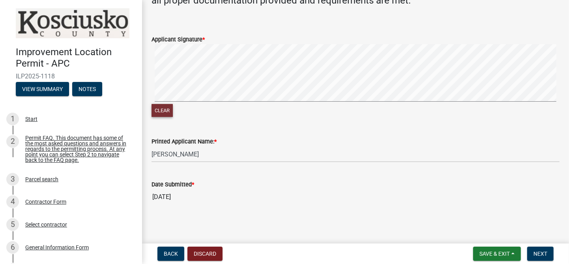
click at [158, 111] on button "Clear" at bounding box center [161, 110] width 21 height 13
click at [540, 253] on span "Next" at bounding box center [540, 254] width 14 height 6
